Goal: Check status: Check status

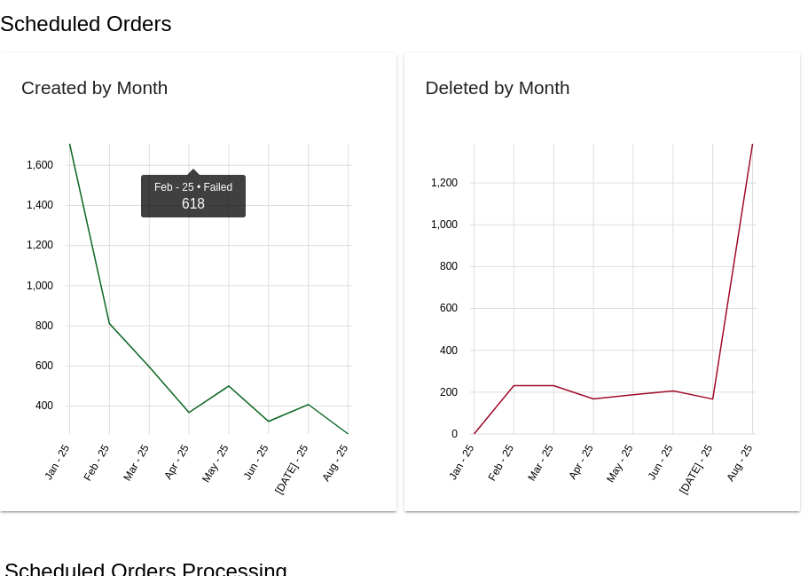
scroll to position [617, 0]
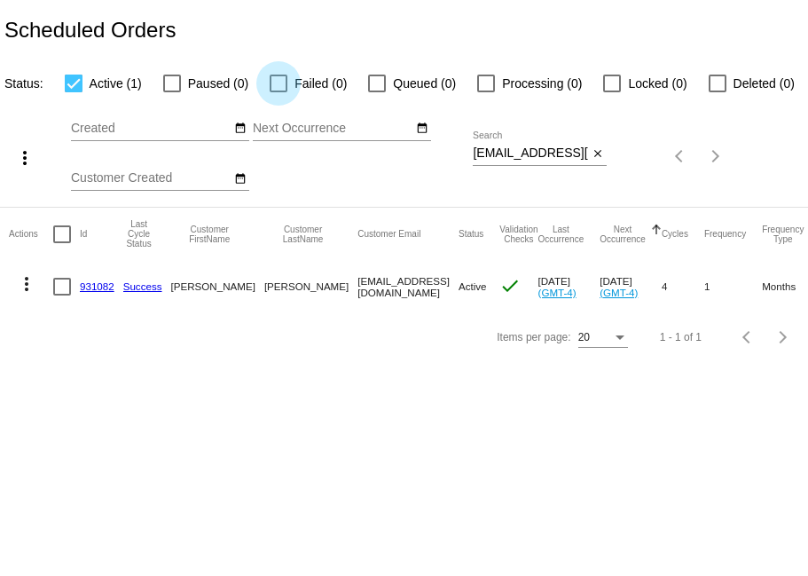
click at [283, 81] on div at bounding box center [279, 84] width 18 height 18
click at [279, 92] on input "Failed (0)" at bounding box center [278, 92] width 1 height 1
checkbox input "true"
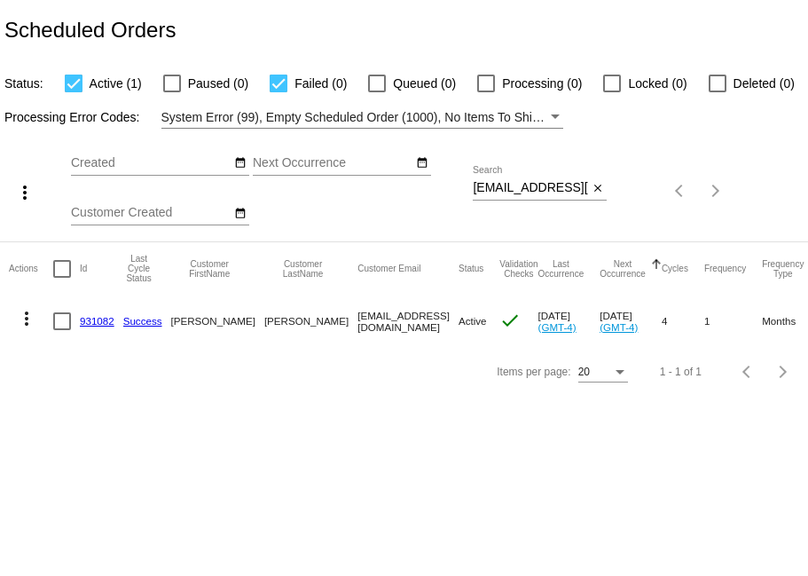
click at [75, 82] on app-dashboard-scheduled-orders "Scheduled Orders Status: Active (1) Paused (0) Failed (0) Queued (0) Processing…" at bounding box center [404, 198] width 808 height 397
click at [69, 81] on div at bounding box center [74, 84] width 18 height 18
click at [73, 92] on input "Active (1)" at bounding box center [73, 92] width 1 height 1
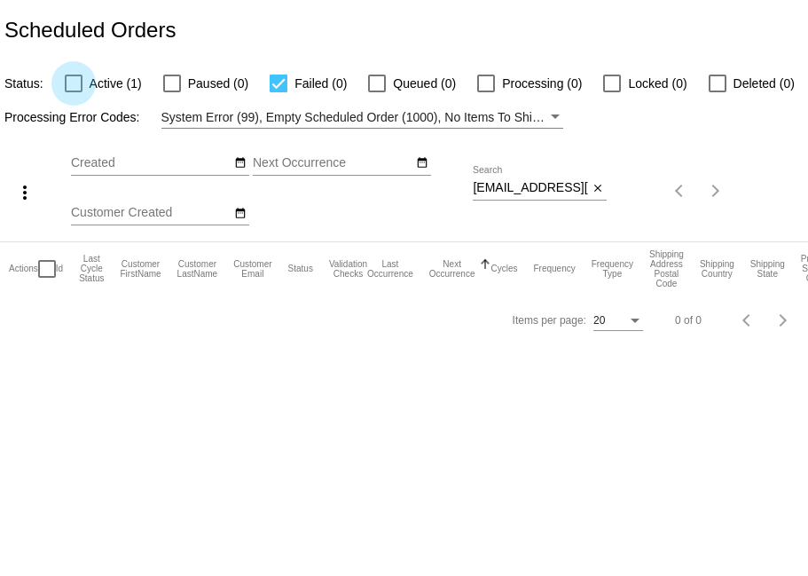
click at [69, 81] on div at bounding box center [74, 84] width 18 height 18
click at [73, 92] on input "Active (1)" at bounding box center [73, 92] width 1 height 1
checkbox input "true"
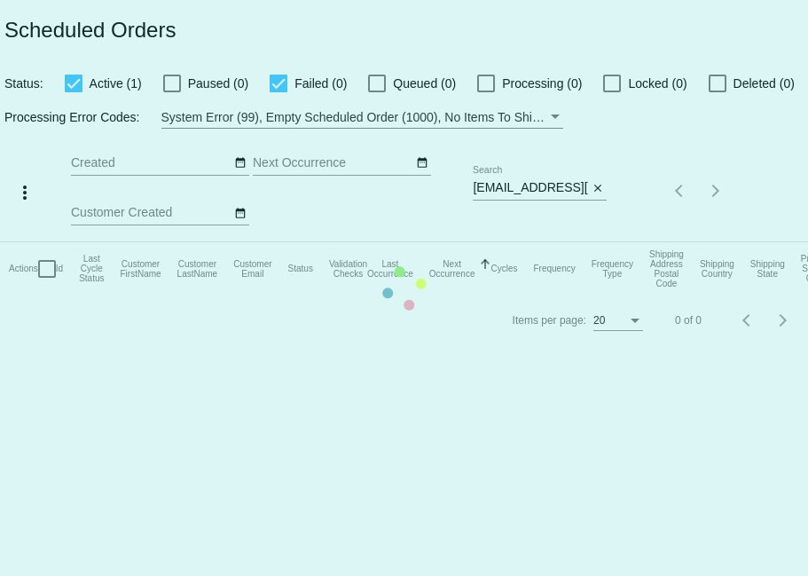
click at [279, 242] on mat-table "Actions Id Last Cycle Status Customer FirstName Customer LastName Customer Emai…" at bounding box center [404, 268] width 808 height 53
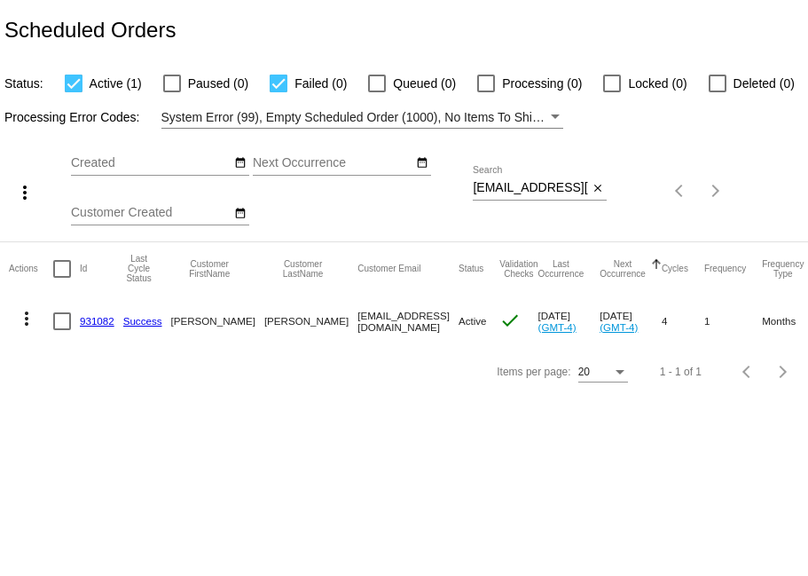
click at [279, 87] on div at bounding box center [279, 84] width 18 height 18
click at [279, 92] on input "Failed (0)" at bounding box center [278, 92] width 1 height 1
checkbox input "false"
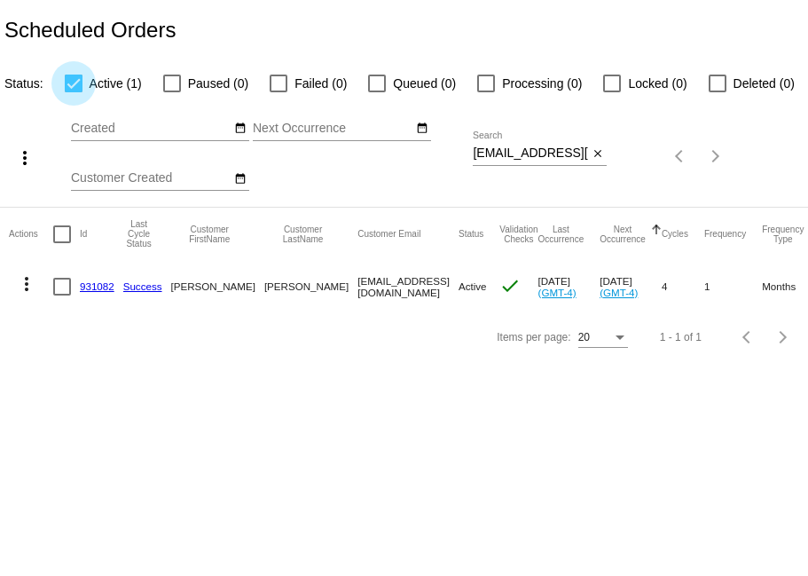
click at [81, 77] on div at bounding box center [74, 84] width 18 height 18
click at [74, 92] on input "Active (1)" at bounding box center [73, 92] width 1 height 1
checkbox input "false"
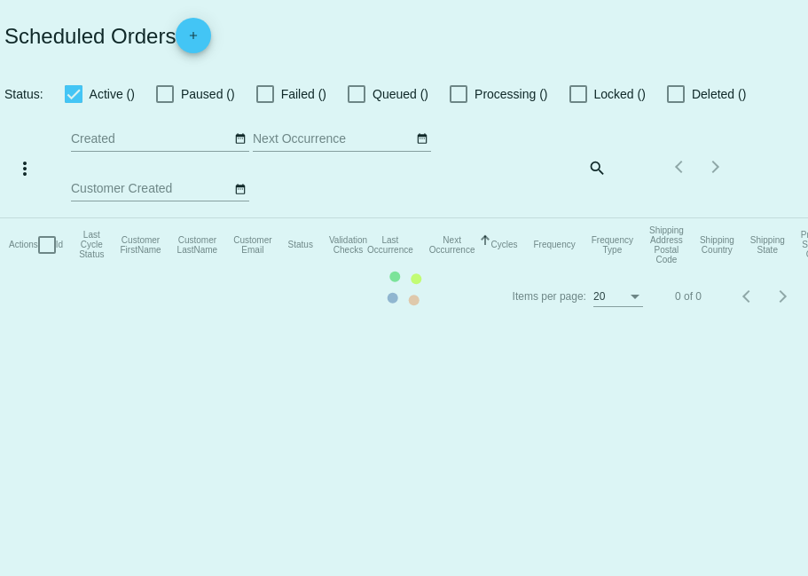
checkbox input "false"
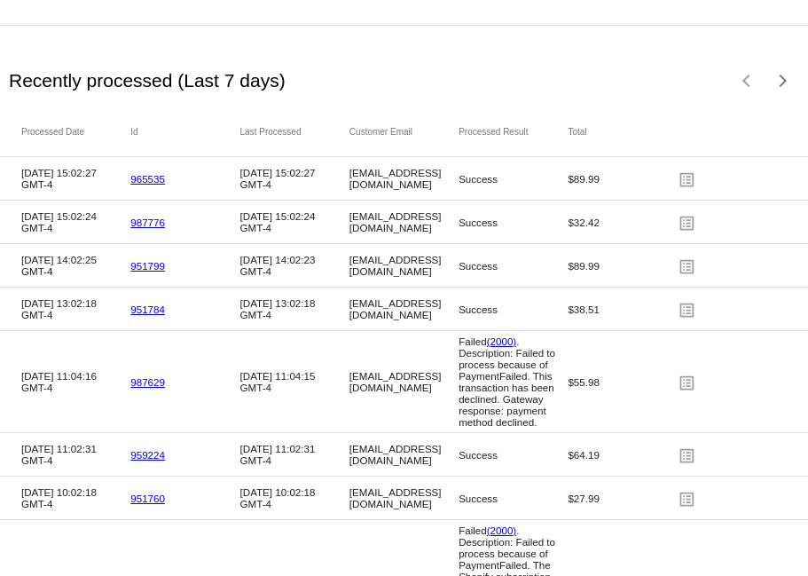
scroll to position [2953, 0]
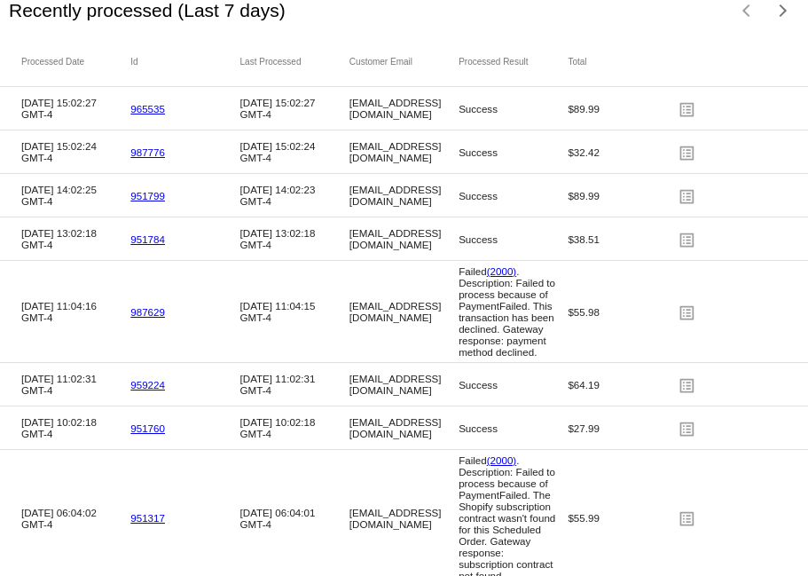
click at [146, 318] on link "987629" at bounding box center [147, 312] width 35 height 12
